Goal: Navigation & Orientation: Find specific page/section

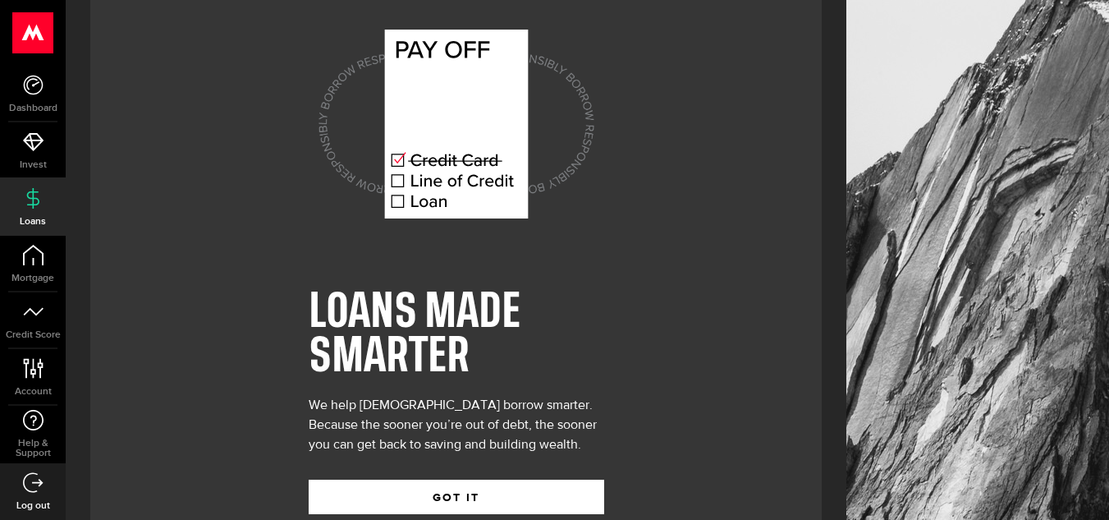
scroll to position [74, 0]
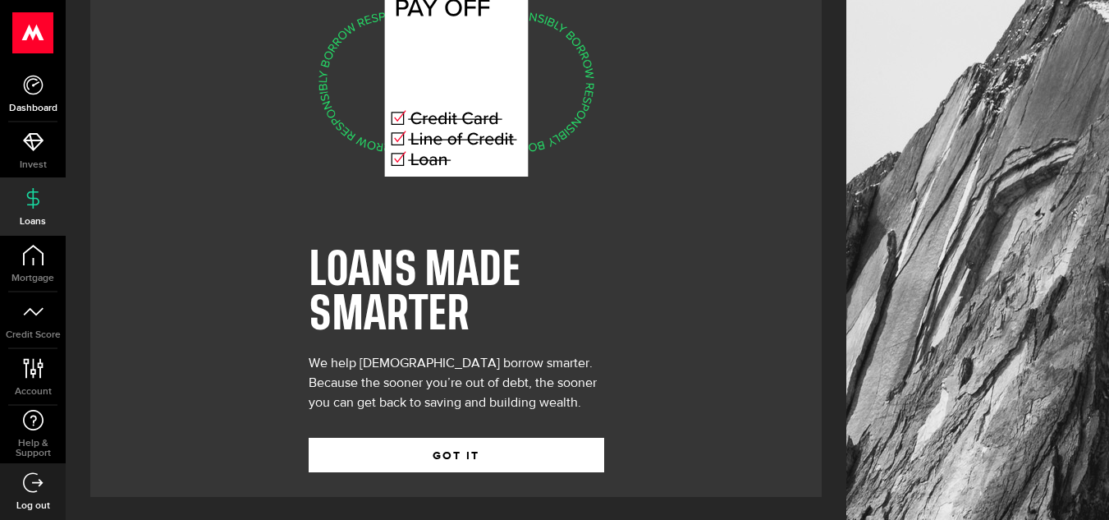
click at [30, 94] on use at bounding box center [33, 85] width 20 height 20
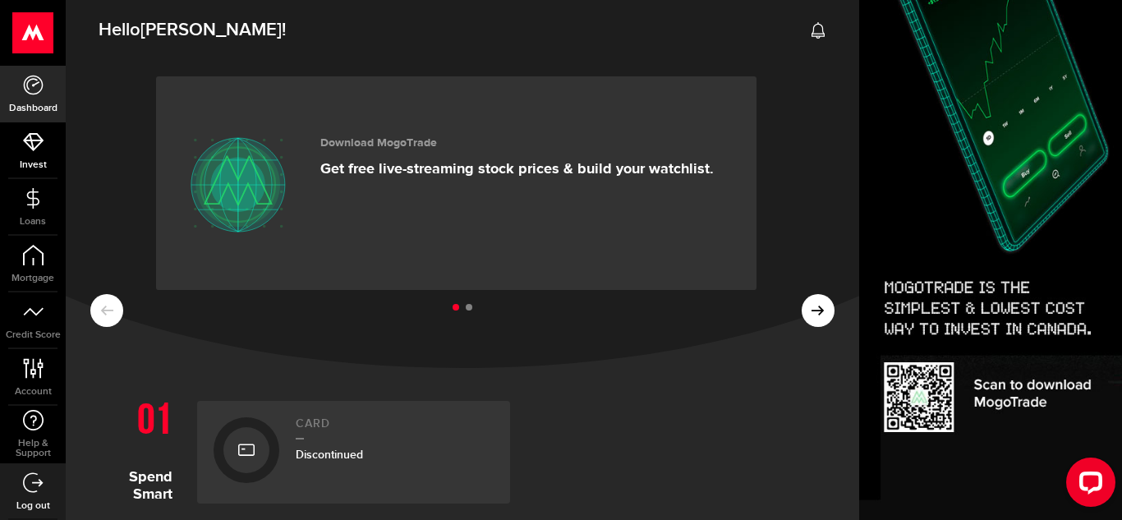
click at [39, 170] on span "Invest" at bounding box center [33, 165] width 66 height 10
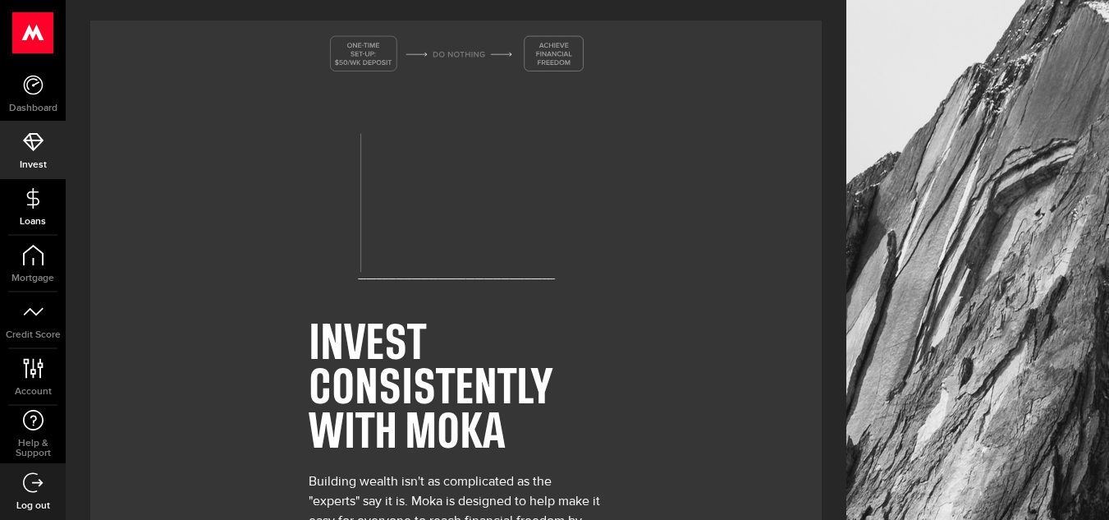
click at [39, 217] on span "Loans" at bounding box center [33, 222] width 66 height 10
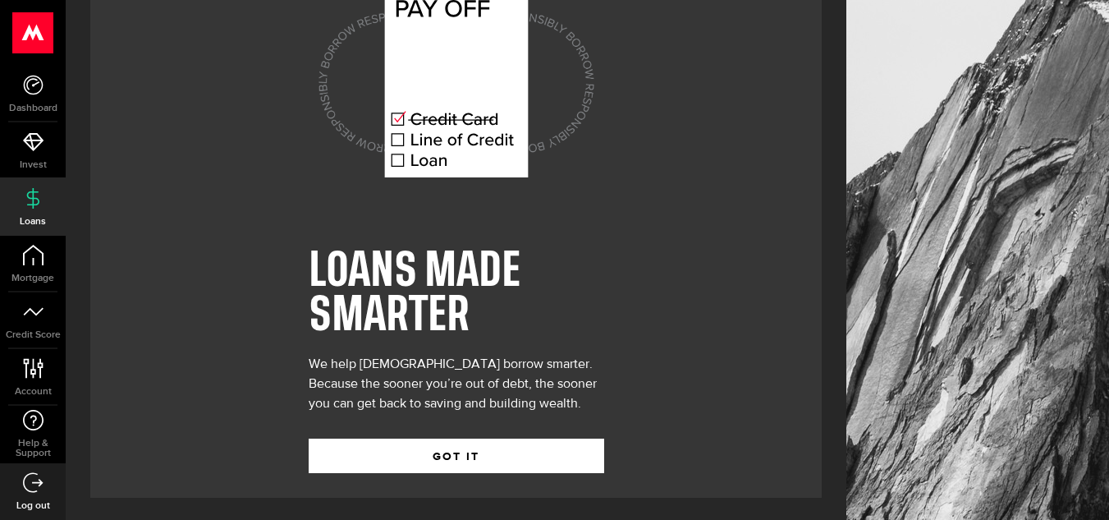
scroll to position [74, 0]
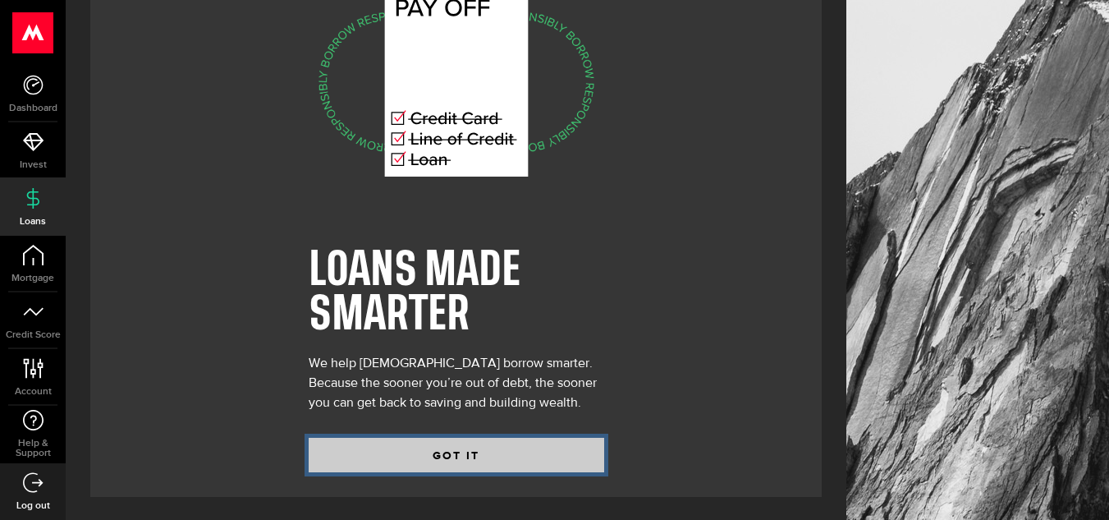
click at [493, 462] on button "GOT IT" at bounding box center [457, 455] width 296 height 34
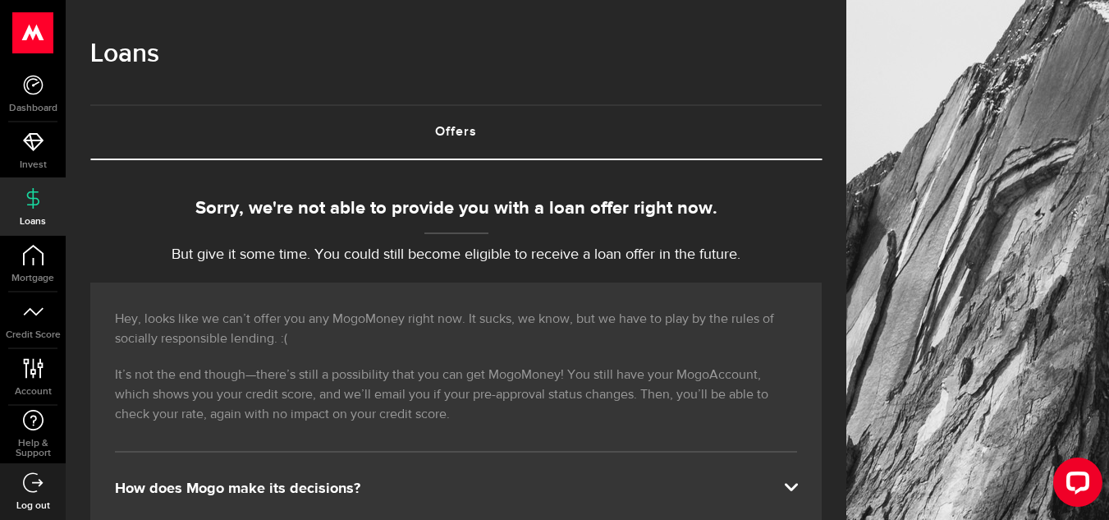
click at [26, 501] on span "Log out" at bounding box center [33, 506] width 66 height 10
